Goal: Register for event/course

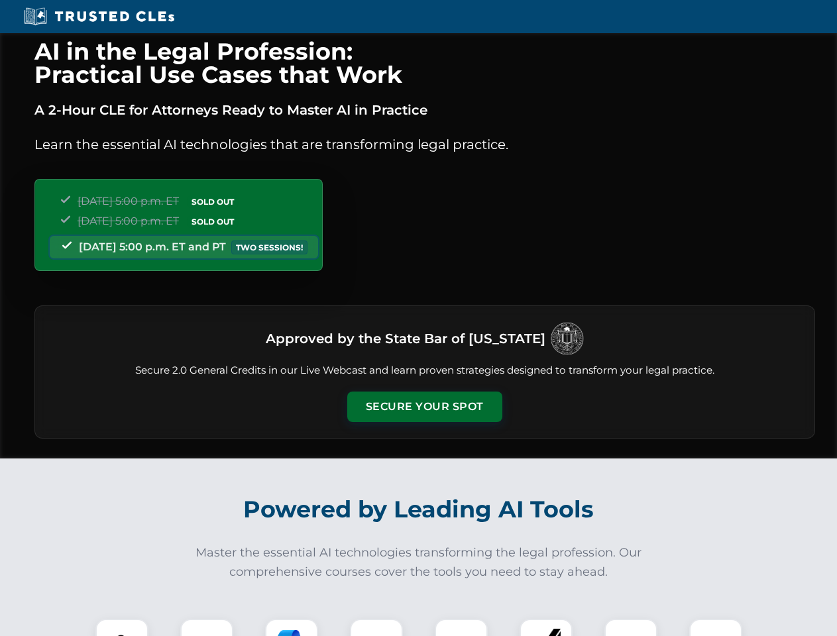
click at [424, 407] on button "Secure Your Spot" at bounding box center [424, 407] width 155 height 30
click at [122, 628] on img at bounding box center [122, 646] width 38 height 38
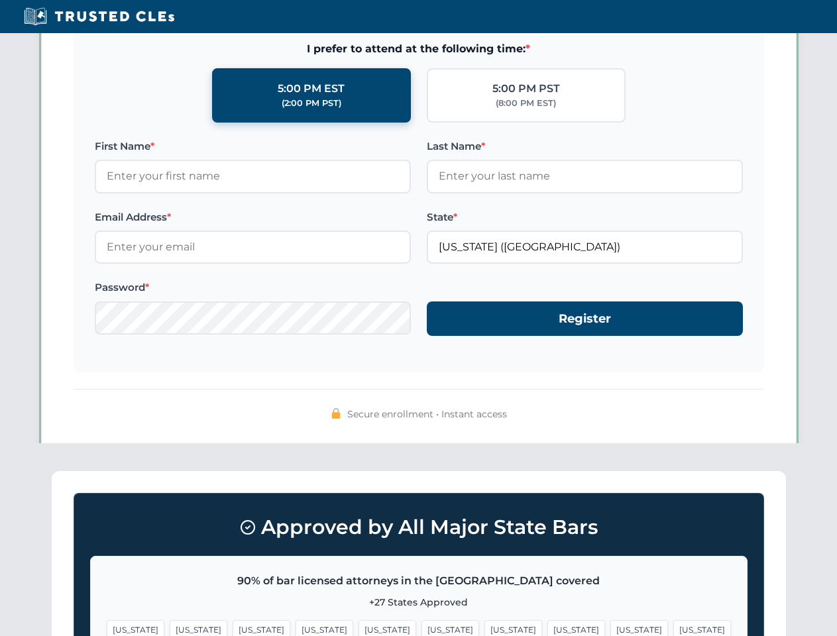
click at [485, 628] on span "[US_STATE]" at bounding box center [514, 630] width 58 height 19
click at [611, 628] on span "[US_STATE]" at bounding box center [640, 630] width 58 height 19
